Goal: Transaction & Acquisition: Purchase product/service

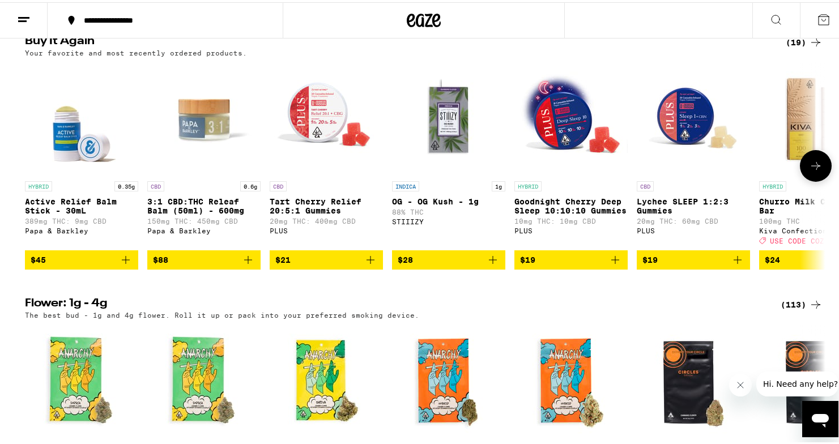
scroll to position [1168, 0]
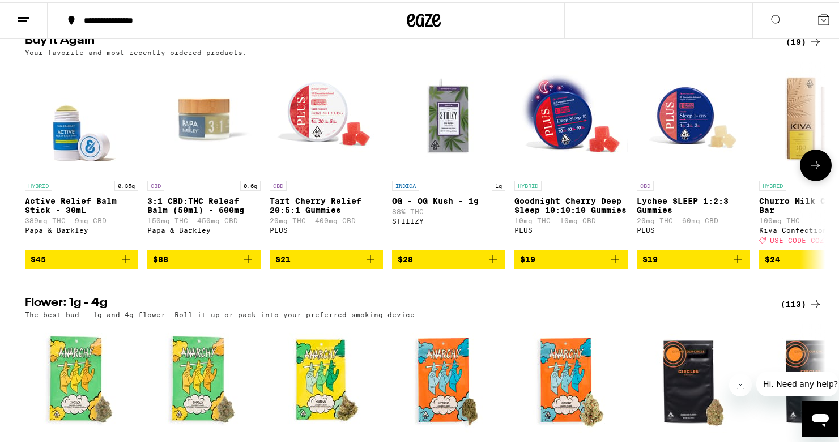
click at [811, 167] on icon at bounding box center [815, 163] width 9 height 8
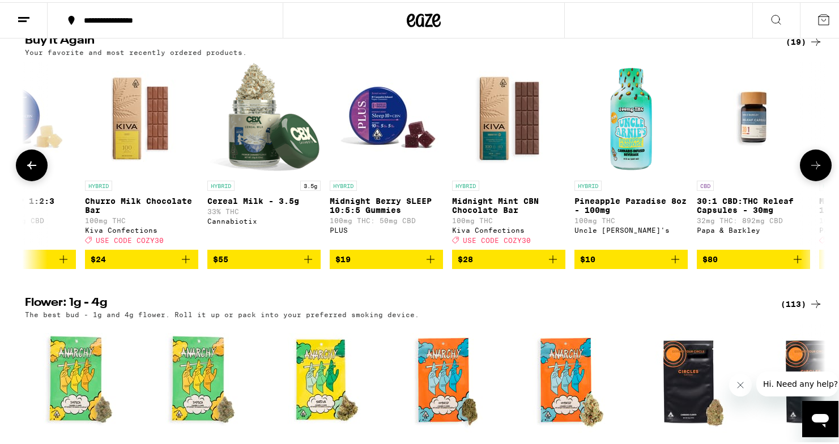
click at [811, 167] on icon at bounding box center [815, 163] width 9 height 8
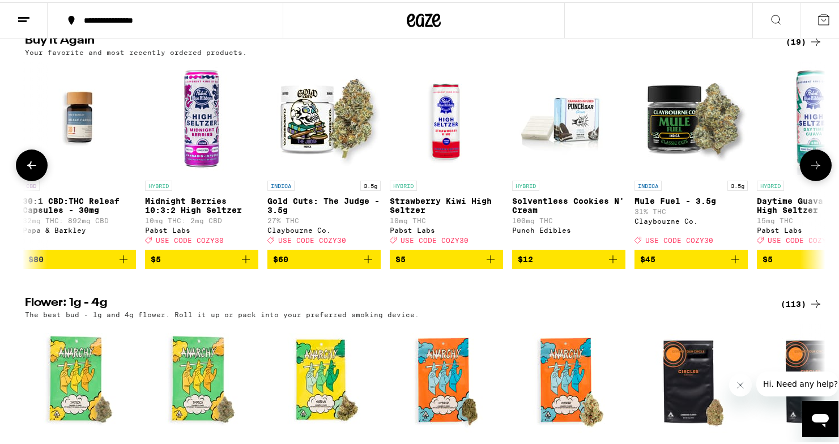
click at [811, 167] on icon at bounding box center [815, 163] width 9 height 8
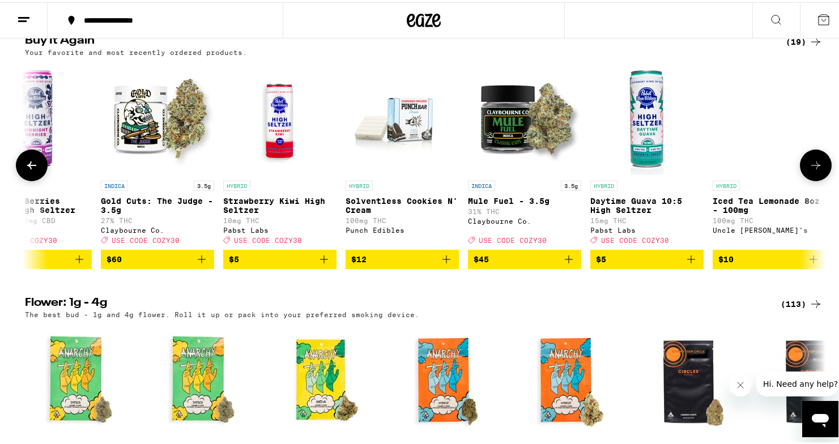
scroll to position [0, 1527]
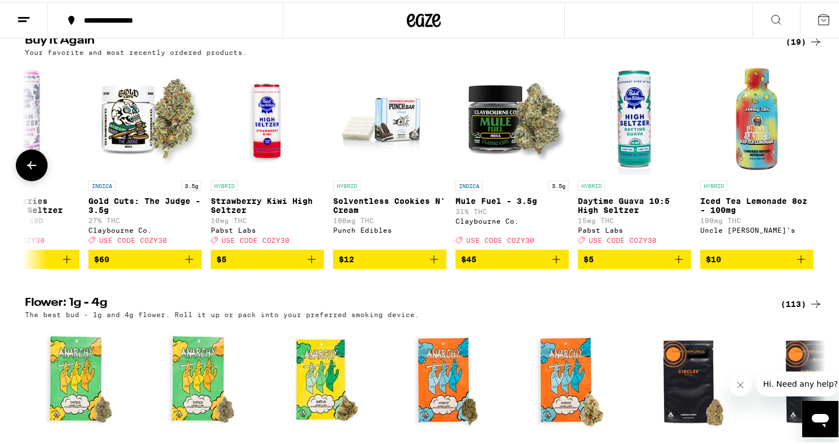
click at [19, 179] on button at bounding box center [32, 163] width 32 height 32
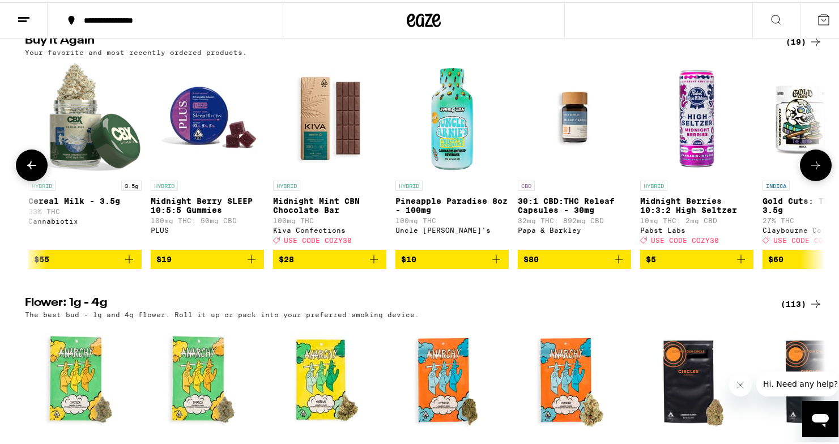
click at [19, 179] on button at bounding box center [32, 163] width 32 height 32
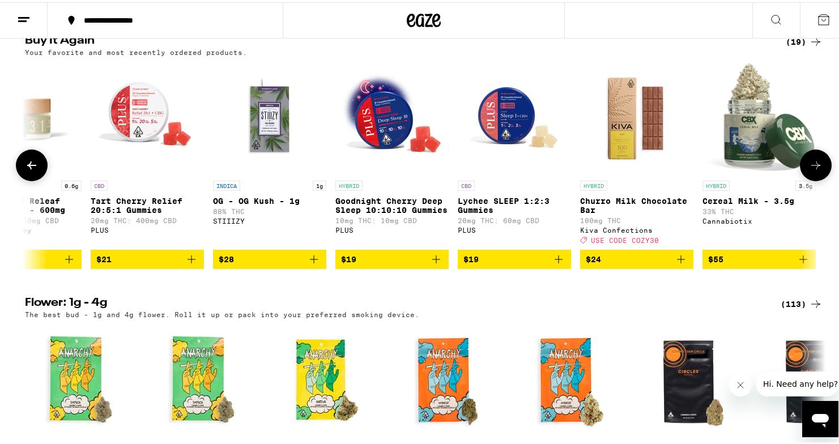
click at [19, 179] on button at bounding box center [32, 163] width 32 height 32
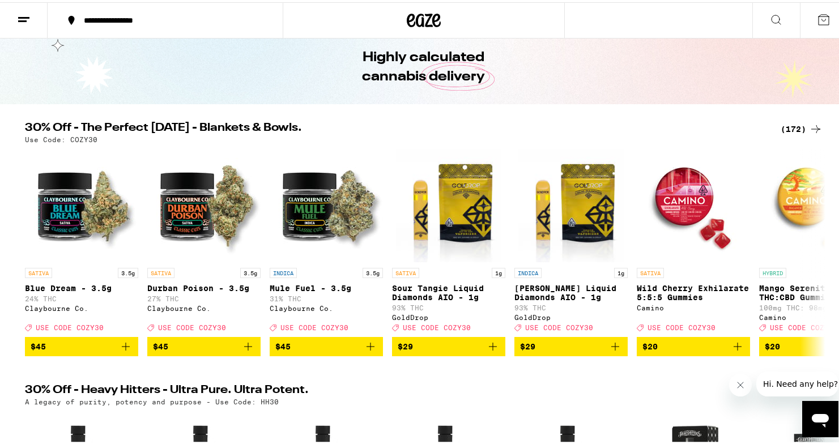
scroll to position [0, 0]
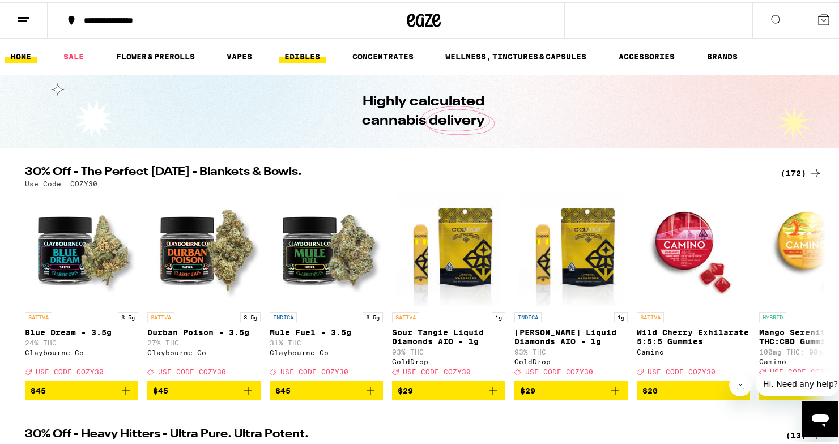
click at [290, 52] on link "EDIBLES" at bounding box center [302, 55] width 47 height 14
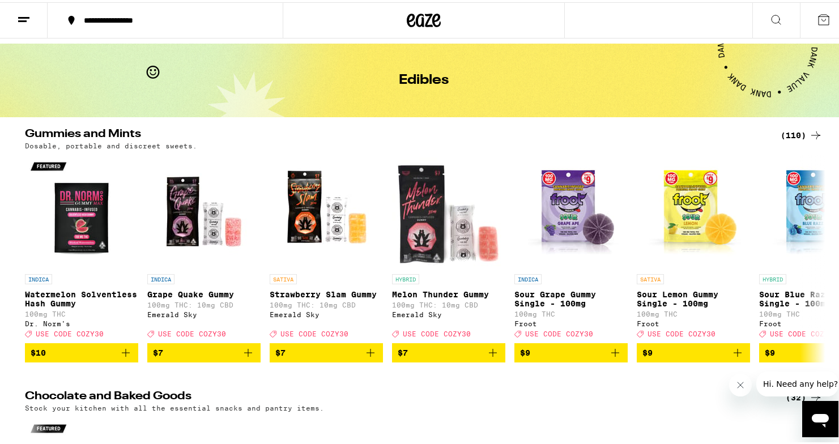
scroll to position [49, 0]
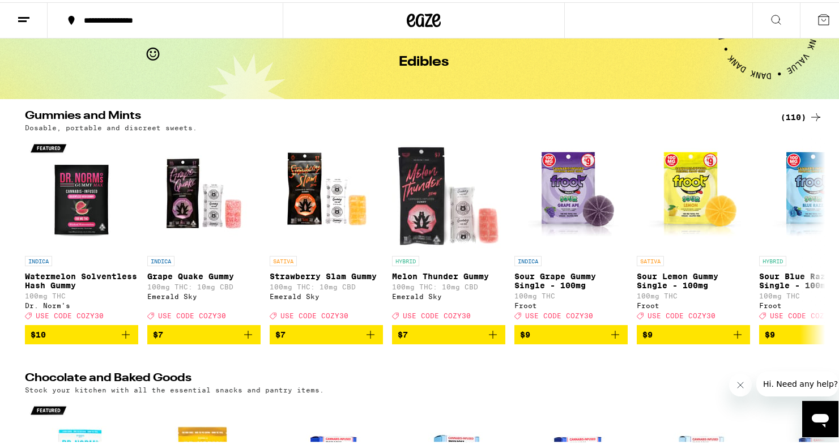
click at [784, 115] on div "(110)" at bounding box center [801, 115] width 42 height 14
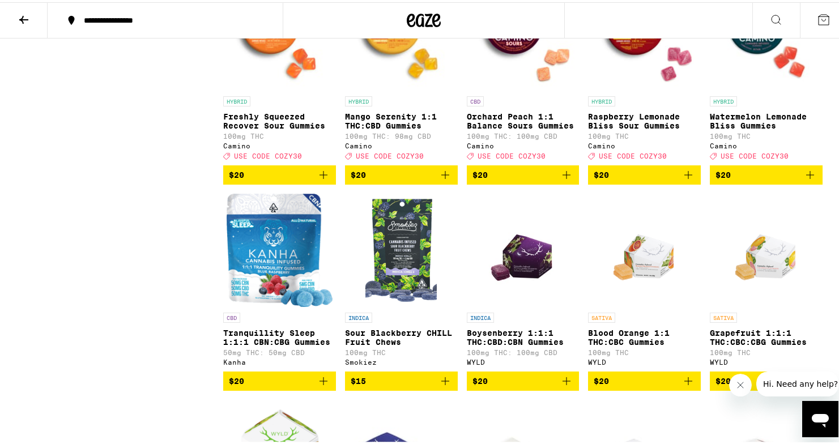
scroll to position [3131, 0]
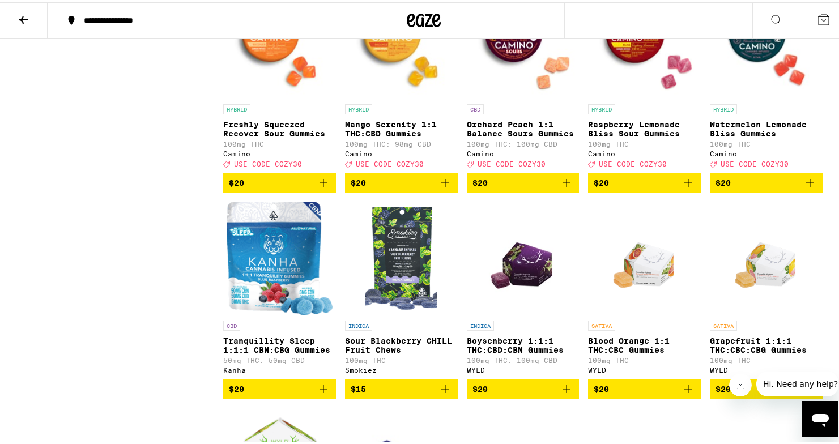
click at [524, 96] on img "Open page for Orchard Peach 1:1 Balance Sours Gummies from Camino" at bounding box center [523, 39] width 113 height 113
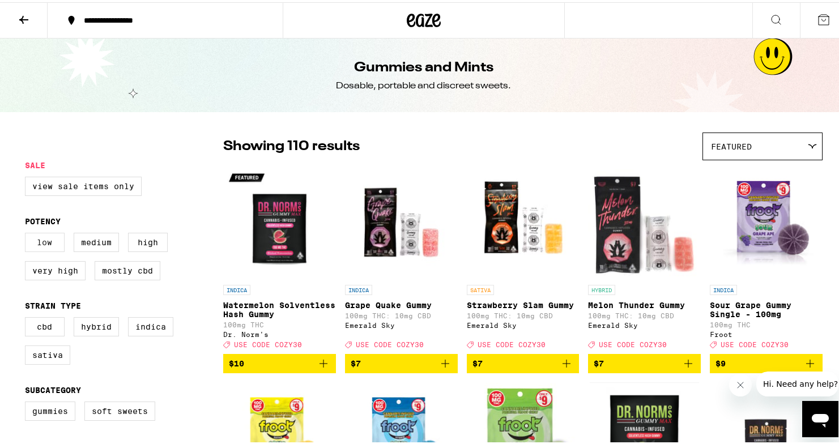
click at [30, 244] on label "Low" at bounding box center [45, 239] width 40 height 19
click at [28, 233] on input "Low" at bounding box center [27, 232] width 1 height 1
checkbox input "true"
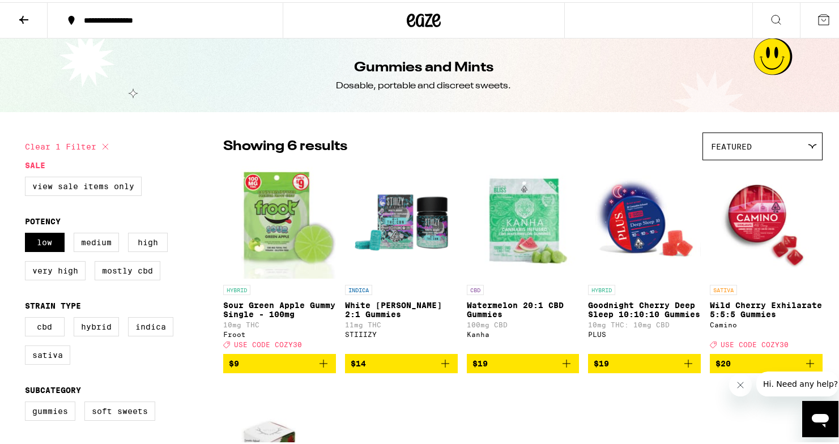
click at [746, 220] on img "Open page for Wild Cherry Exhilarate 5:5:5 Gummies from Camino" at bounding box center [766, 220] width 113 height 113
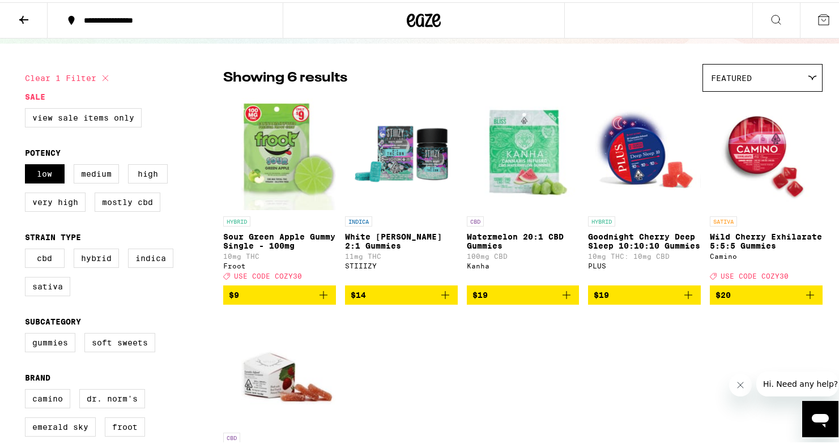
scroll to position [74, 0]
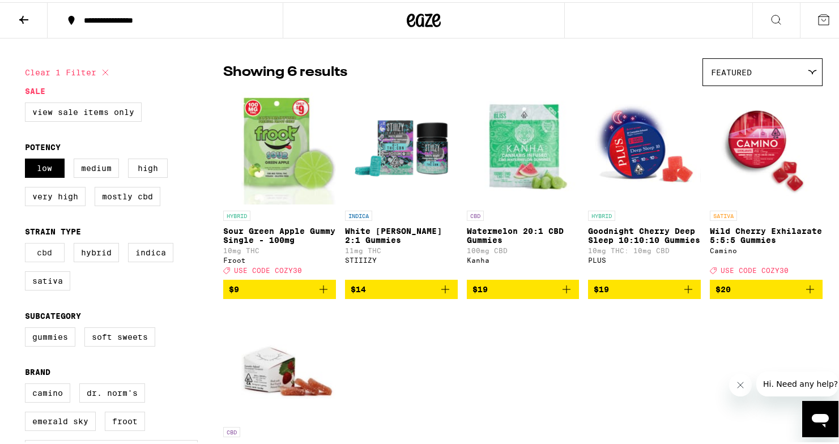
click at [45, 259] on label "CBD" at bounding box center [45, 250] width 40 height 19
click at [28, 243] on input "CBD" at bounding box center [27, 242] width 1 height 1
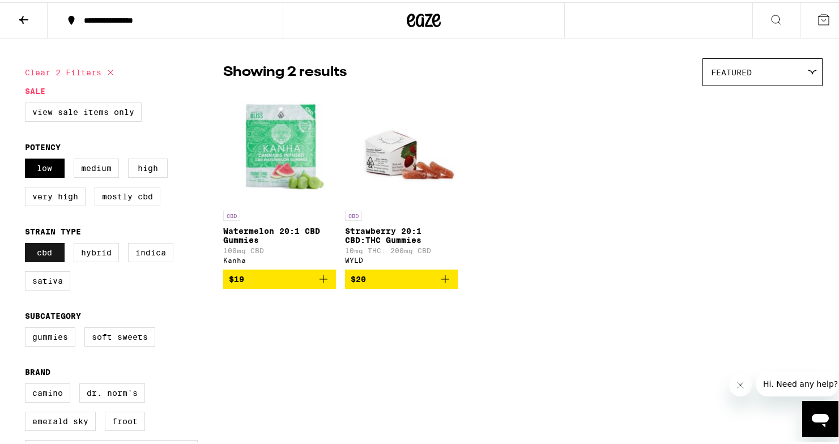
click at [41, 255] on label "CBD" at bounding box center [45, 250] width 40 height 19
click at [28, 243] on input "CBD" at bounding box center [27, 242] width 1 height 1
checkbox input "false"
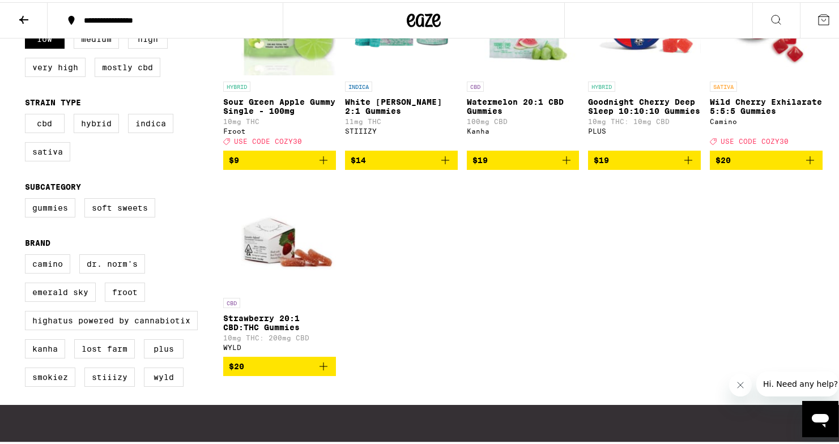
scroll to position [206, 0]
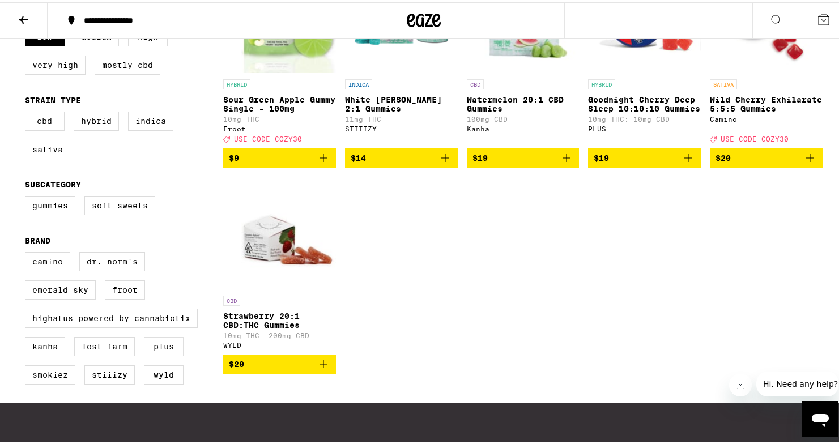
click at [165, 354] on label "PLUS" at bounding box center [164, 344] width 40 height 19
click at [28, 252] on input "PLUS" at bounding box center [27, 251] width 1 height 1
checkbox input "true"
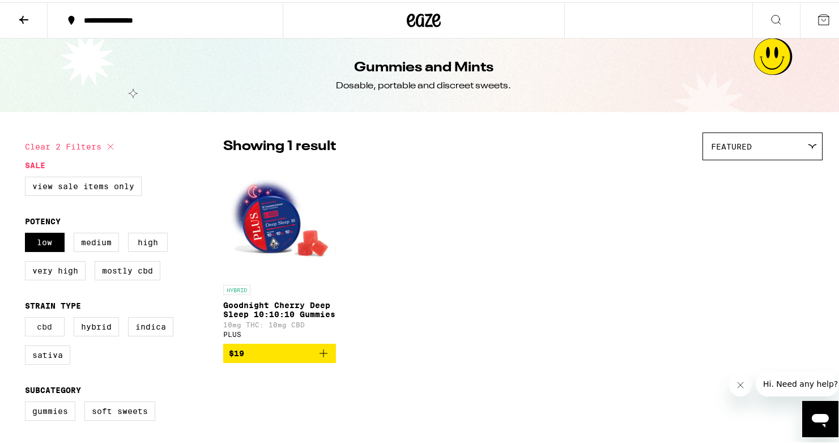
click at [46, 330] on label "CBD" at bounding box center [45, 324] width 40 height 19
click at [28, 317] on input "CBD" at bounding box center [27, 317] width 1 height 1
checkbox input "true"
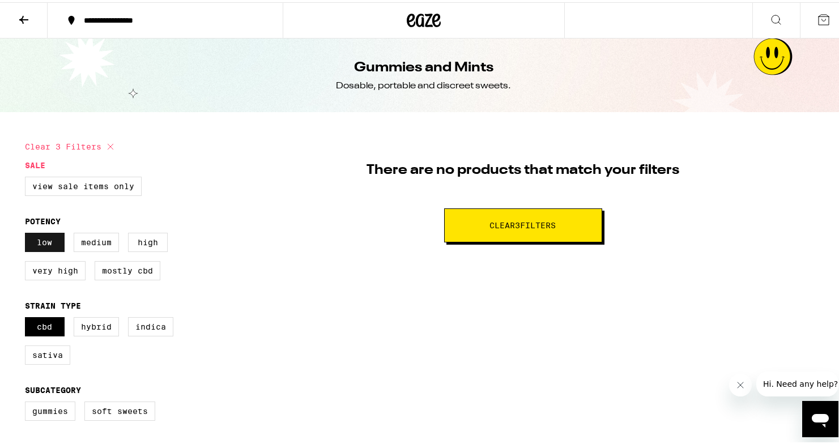
click at [40, 241] on label "Low" at bounding box center [45, 239] width 40 height 19
click at [28, 233] on input "Low" at bounding box center [27, 232] width 1 height 1
checkbox input "false"
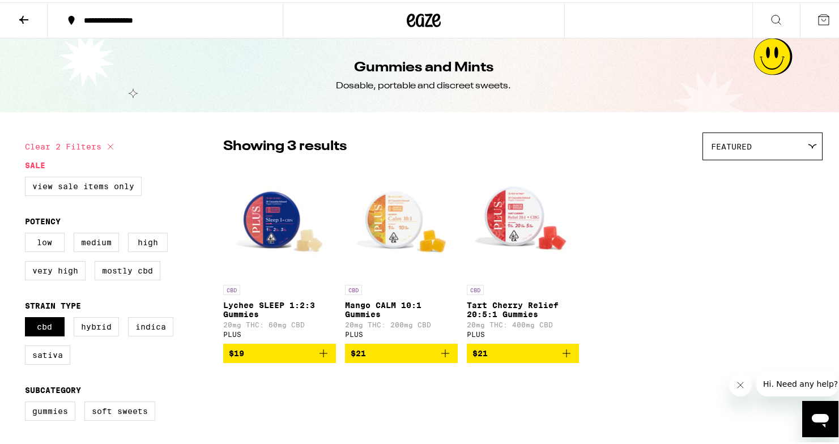
click at [407, 211] on img "Open page for Mango CALM 10:1 Gummies from PLUS" at bounding box center [401, 220] width 113 height 113
click at [385, 220] on img "Open page for Mango CALM 10:1 Gummies from PLUS" at bounding box center [401, 220] width 113 height 113
click at [502, 216] on img "Open page for Tart Cherry Relief 20:5:1 Gummies from PLUS" at bounding box center [523, 220] width 113 height 113
click at [275, 62] on div "Gummies and Mints Dosable, portable and discreet sweets." at bounding box center [423, 73] width 435 height 74
click at [26, 22] on icon at bounding box center [24, 18] width 14 height 14
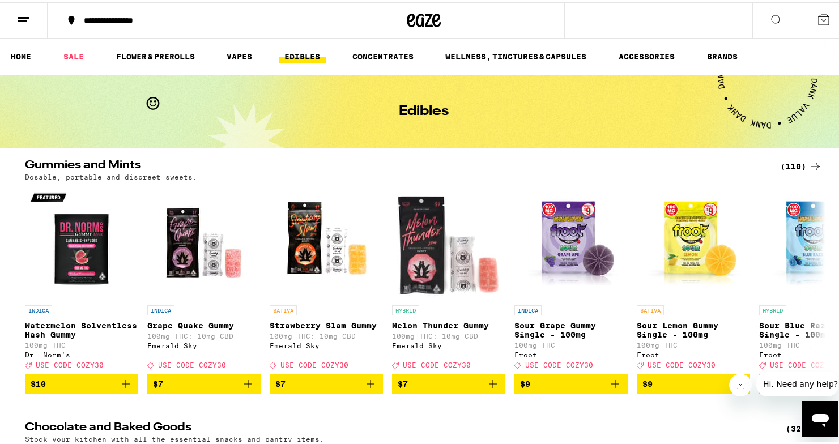
click at [304, 54] on link "EDIBLES" at bounding box center [302, 55] width 47 height 14
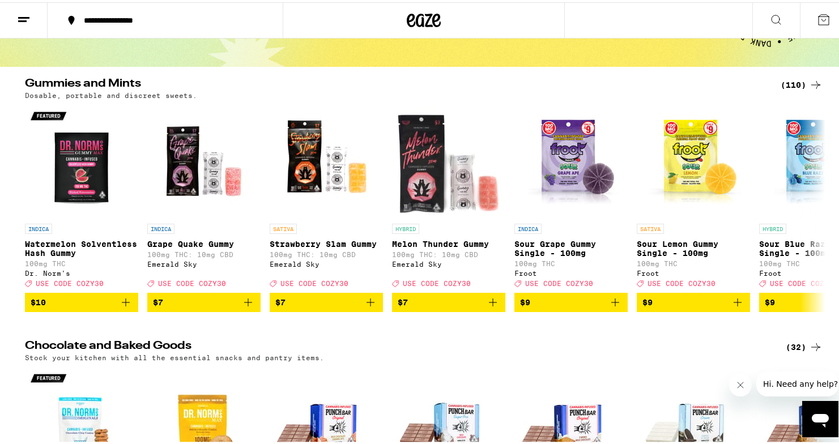
scroll to position [93, 0]
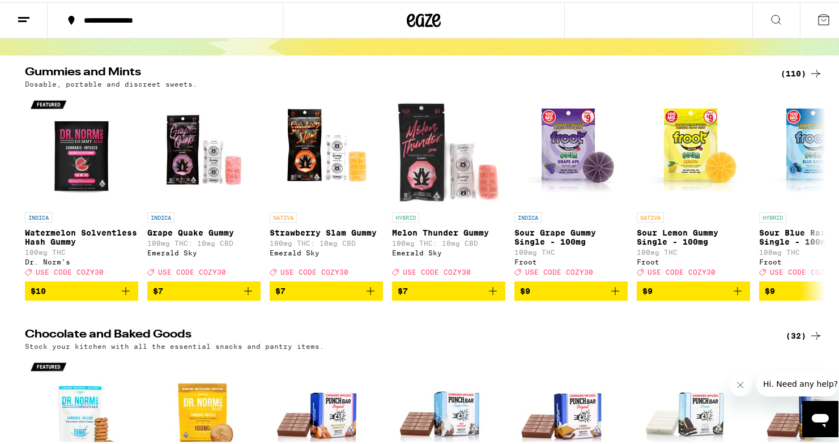
click at [791, 67] on div "(110)" at bounding box center [801, 72] width 42 height 14
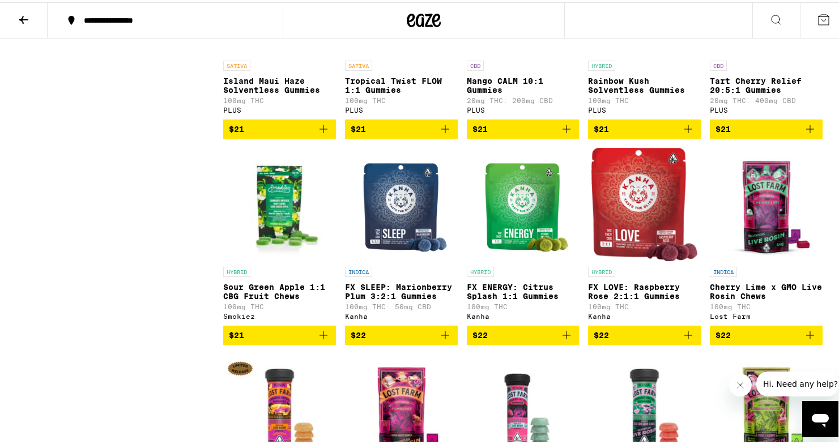
scroll to position [3802, 0]
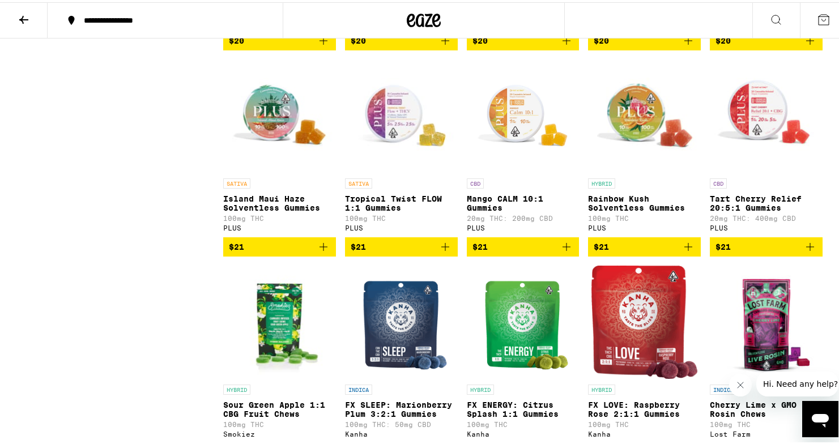
scroll to position [3684, 0]
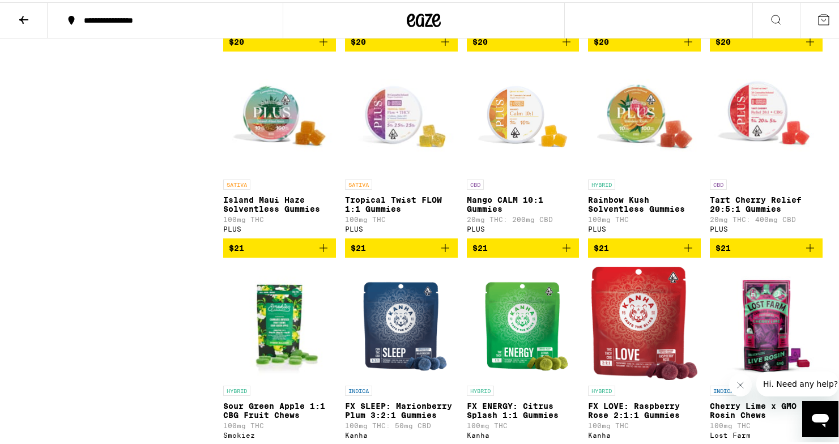
click at [386, 172] on img "Open page for Tropical Twist FLOW 1:1 Gummies from PLUS" at bounding box center [401, 114] width 113 height 113
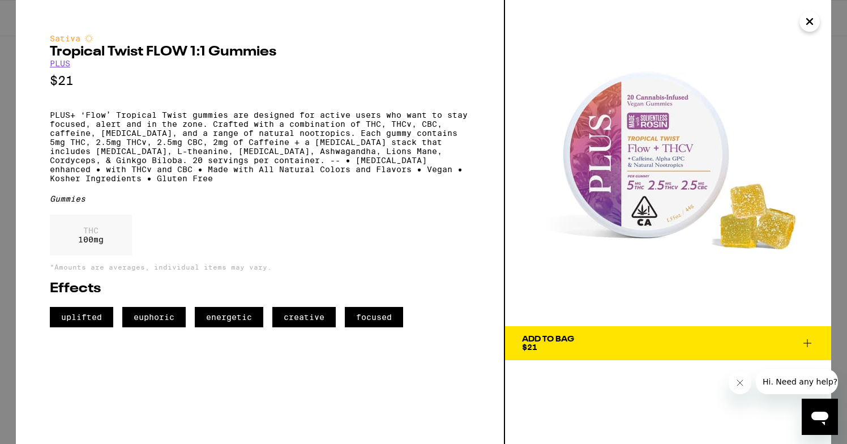
click at [812, 20] on icon "Close" at bounding box center [810, 21] width 14 height 17
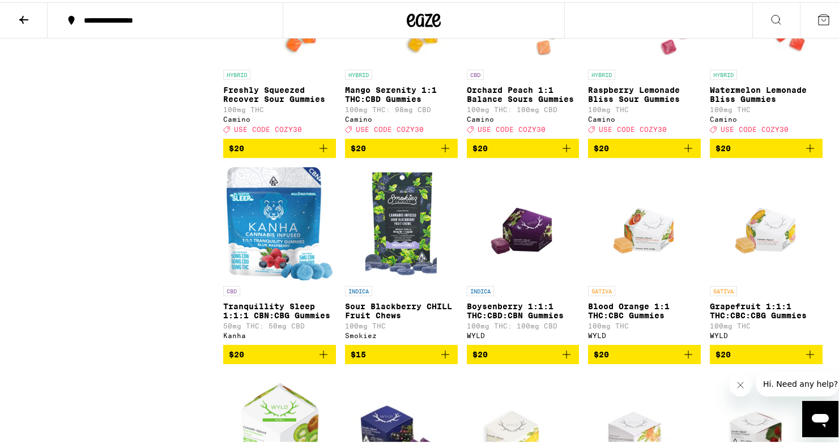
scroll to position [3164, 0]
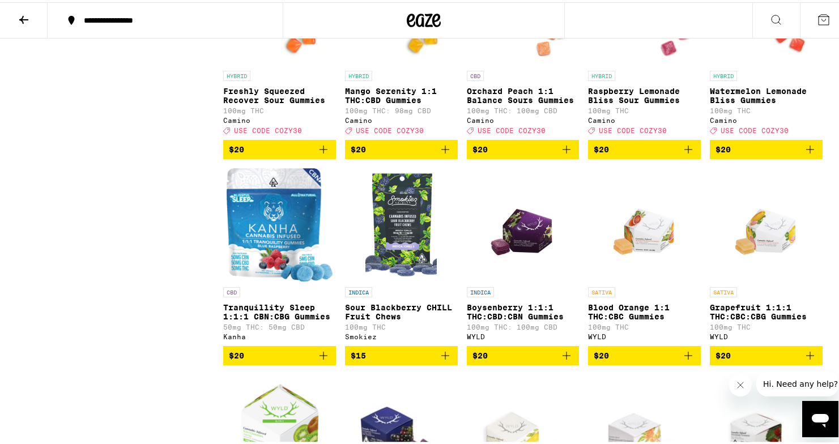
click at [271, 63] on img "Open page for Freshly Squeezed Recover Sour Gummies from Camino" at bounding box center [279, 6] width 113 height 113
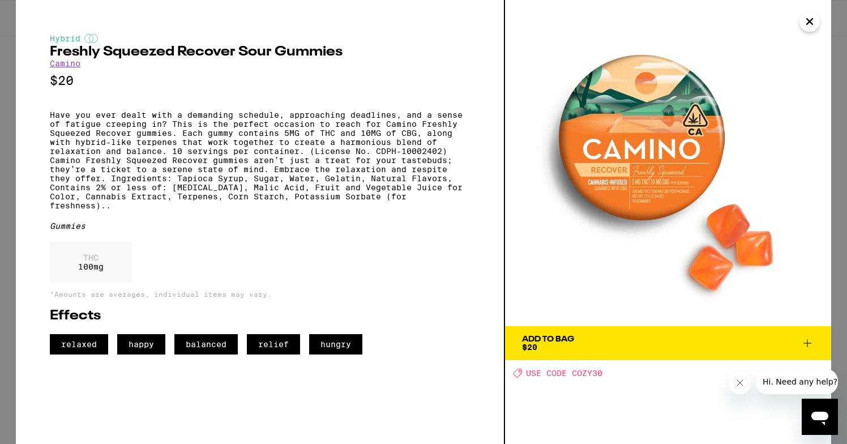
click at [813, 20] on icon "Close" at bounding box center [810, 21] width 14 height 17
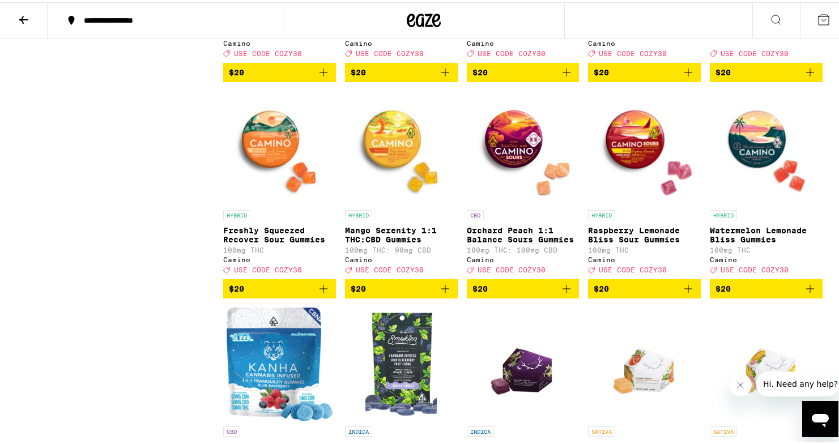
scroll to position [3027, 0]
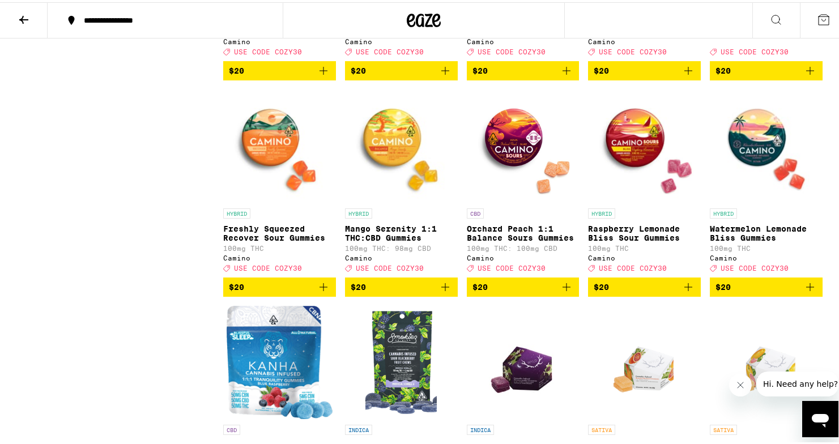
click at [634, 200] on img "Open page for Raspberry Lemonade Bliss Sour Gummies from Camino" at bounding box center [644, 143] width 113 height 113
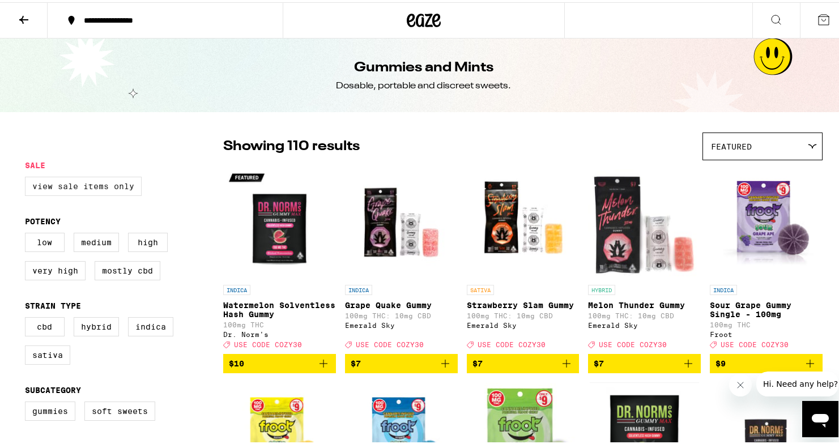
click at [105, 189] on label "View Sale Items Only" at bounding box center [83, 183] width 117 height 19
click at [28, 177] on input "View Sale Items Only" at bounding box center [27, 176] width 1 height 1
checkbox input "true"
